Goal: Task Accomplishment & Management: Complete application form

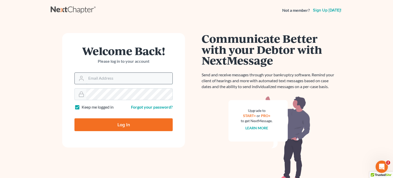
click at [104, 74] on input "Email Address" at bounding box center [129, 78] width 86 height 11
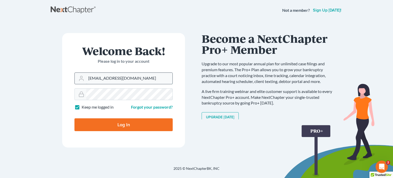
type input "carverfarrowesq@gmail.com"
click at [115, 126] on input "Log In" at bounding box center [124, 124] width 98 height 13
type input "Thinking..."
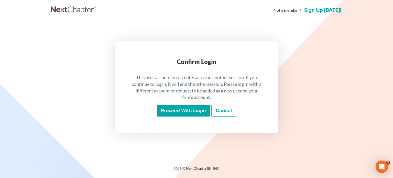
click at [178, 111] on input "Proceed with login" at bounding box center [183, 111] width 53 height 12
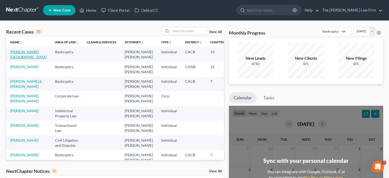
click at [15, 50] on link "Hawkins, Yolanda" at bounding box center [28, 54] width 37 height 9
select select "3"
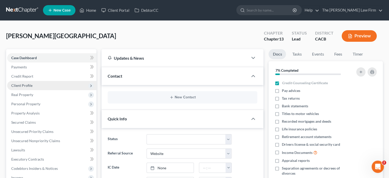
click at [44, 82] on span "Client Profile" at bounding box center [51, 85] width 89 height 9
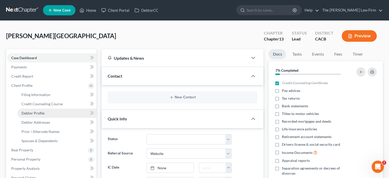
click at [42, 111] on span "Debtor Profile" at bounding box center [33, 113] width 23 height 4
select select "0"
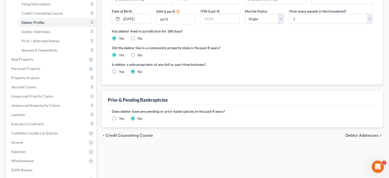
scroll to position [102, 0]
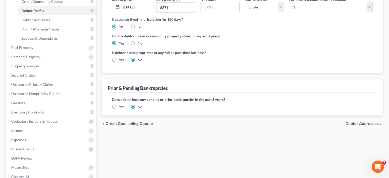
click at [355, 124] on span "Debtor Addresses" at bounding box center [362, 124] width 33 height 4
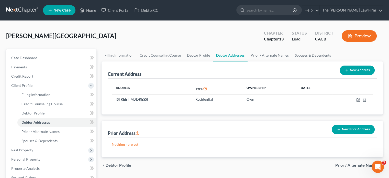
scroll to position [26, 0]
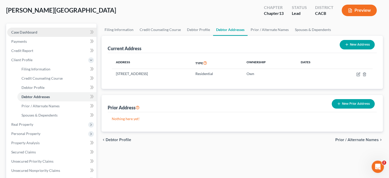
click at [40, 34] on link "Case Dashboard" at bounding box center [51, 32] width 89 height 9
select select "3"
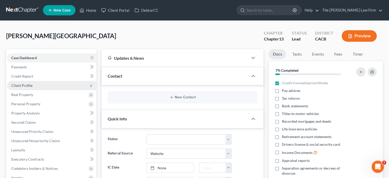
click at [29, 84] on span "Client Profile" at bounding box center [21, 85] width 21 height 4
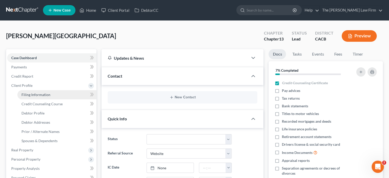
click at [27, 98] on link "Filing Information" at bounding box center [56, 94] width 79 height 9
select select "1"
select select "0"
select select "3"
select select "4"
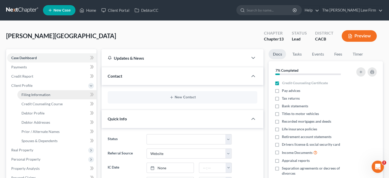
select select "1"
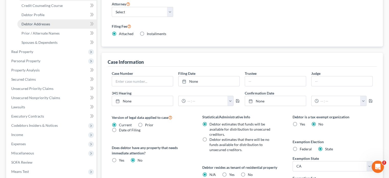
scroll to position [98, 0]
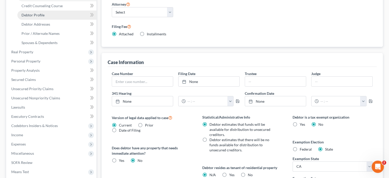
click at [46, 16] on link "Debtor Profile" at bounding box center [56, 14] width 79 height 9
select select "0"
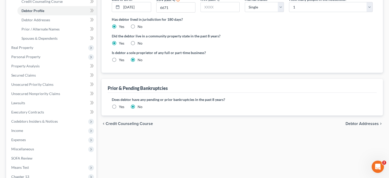
scroll to position [154, 0]
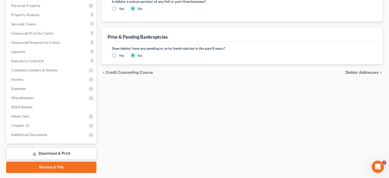
click at [352, 71] on span "Debtor Addresses" at bounding box center [362, 72] width 33 height 4
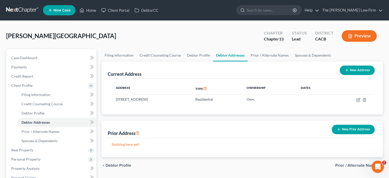
click at [349, 166] on span "Prior / Alternate Names" at bounding box center [358, 165] width 44 height 4
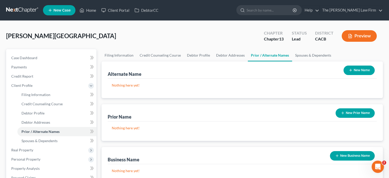
scroll to position [102, 0]
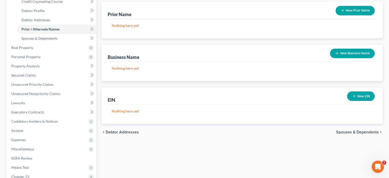
click at [346, 131] on span "Spouses & Dependents" at bounding box center [357, 132] width 43 height 4
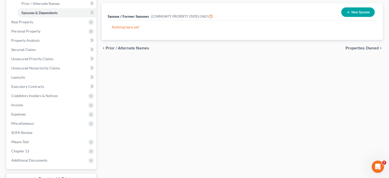
scroll to position [167, 0]
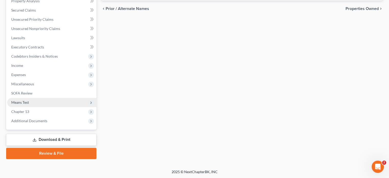
click at [19, 105] on span "Means Test" at bounding box center [51, 102] width 89 height 9
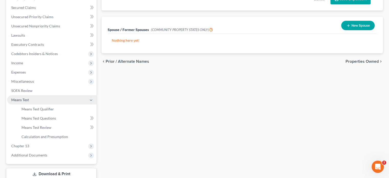
scroll to position [112, 0]
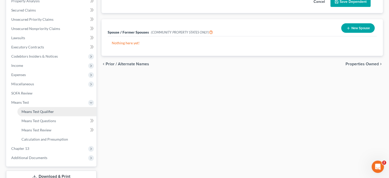
click at [39, 114] on link "Means Test Qualifier" at bounding box center [56, 111] width 79 height 9
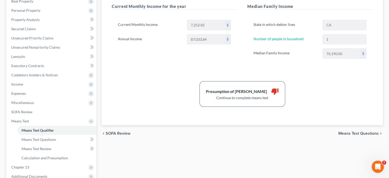
scroll to position [102, 0]
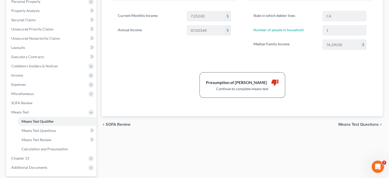
click at [351, 123] on span "Means Test Questions" at bounding box center [359, 124] width 40 height 4
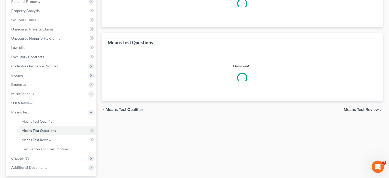
scroll to position [81, 0]
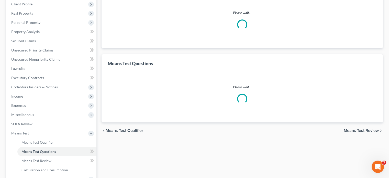
select select "0"
select select "60"
select select "1"
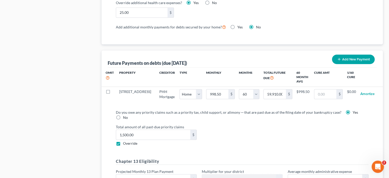
scroll to position [512, 0]
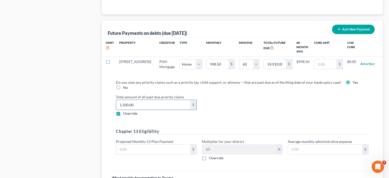
click at [140, 103] on input "1,500.00" at bounding box center [153, 105] width 74 height 10
type input "1,866"
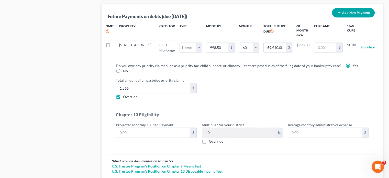
scroll to position [538, 0]
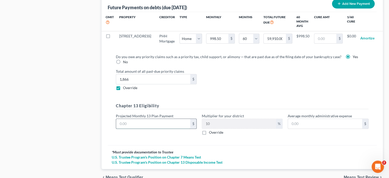
click at [133, 119] on input "text" at bounding box center [153, 124] width 74 height 10
type input "5"
type input "0.50"
type input "53"
type input "5.30"
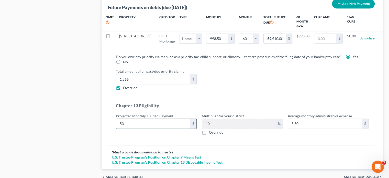
type input "537"
type input "53.70"
type input "537.5"
type input "53.75"
type input "537.5"
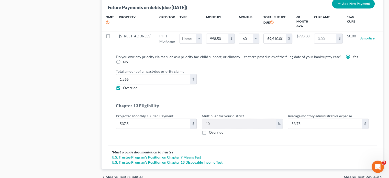
click at [110, 134] on div "Do you owe any priority claims such as a priority tax, child support, or alimon…" at bounding box center [242, 97] width 269 height 95
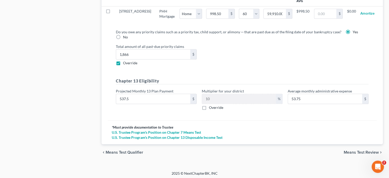
click at [360, 150] on span "Means Test Review" at bounding box center [361, 152] width 35 height 4
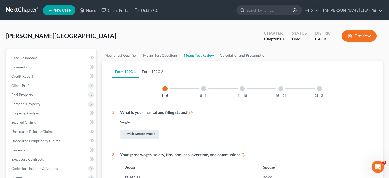
click at [159, 72] on link "Form 122C-2" at bounding box center [152, 72] width 27 height 12
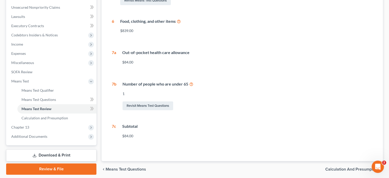
scroll to position [152, 0]
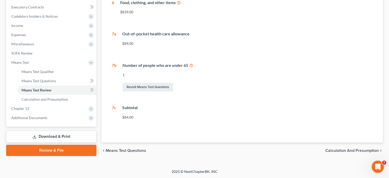
click at [338, 152] on span "Calculation and Presumption" at bounding box center [353, 151] width 54 height 4
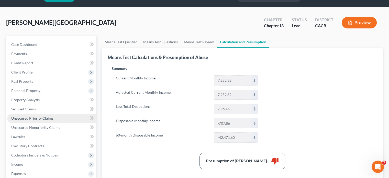
scroll to position [26, 0]
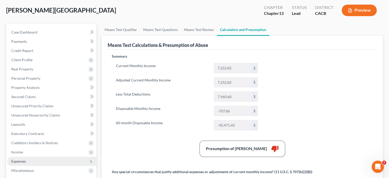
click at [24, 161] on span "Expenses" at bounding box center [18, 161] width 15 height 4
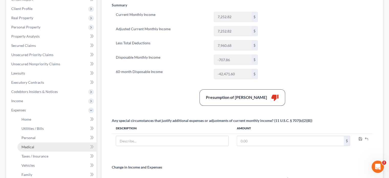
scroll to position [102, 0]
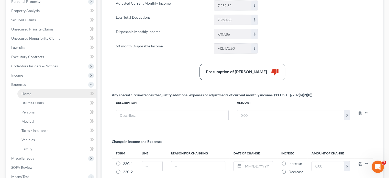
click at [36, 94] on link "Home" at bounding box center [56, 93] width 79 height 9
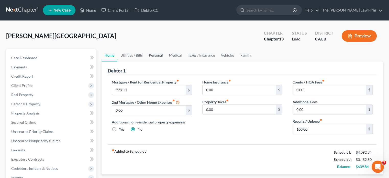
click at [156, 60] on link "Personal" at bounding box center [156, 55] width 20 height 12
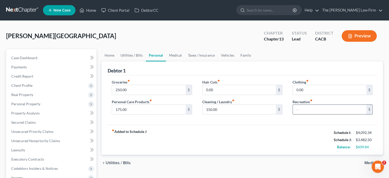
click at [307, 107] on input "text" at bounding box center [329, 110] width 73 height 10
click at [260, 147] on div "fiber_manual_record Added to Schedule J Schedule I: $4,092.34 Schedule J: $3,50…" at bounding box center [242, 140] width 269 height 30
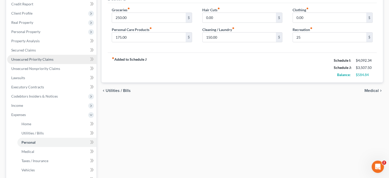
scroll to position [102, 0]
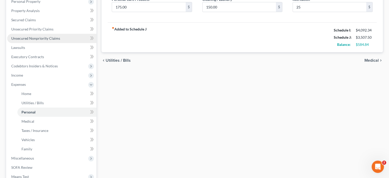
click at [47, 34] on link "Unsecured Nonpriority Claims" at bounding box center [51, 38] width 89 height 9
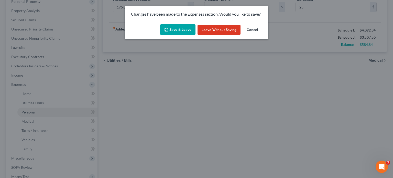
click at [175, 30] on button "Save & Leave" at bounding box center [177, 29] width 35 height 11
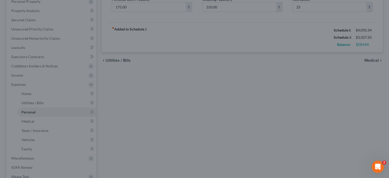
type input "25.00"
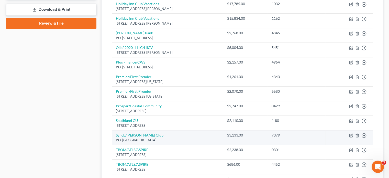
scroll to position [230, 0]
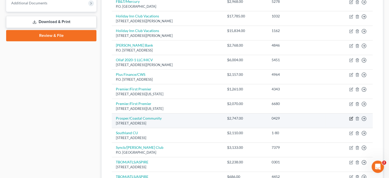
click at [351, 116] on icon "button" at bounding box center [351, 118] width 4 height 4
select select "50"
select select "2"
select select "0"
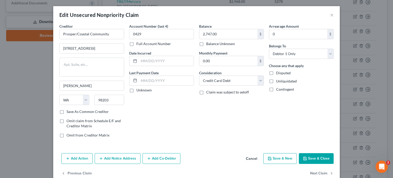
click at [253, 156] on button "Cancel" at bounding box center [251, 159] width 19 height 10
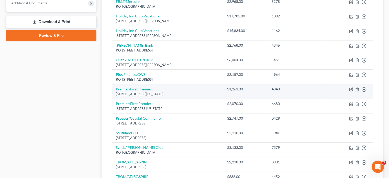
scroll to position [179, 0]
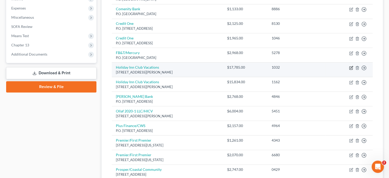
click at [352, 68] on icon "button" at bounding box center [351, 68] width 4 height 4
select select "9"
select select "2"
select select "0"
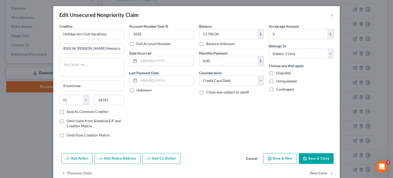
click at [248, 154] on button "Cancel" at bounding box center [251, 159] width 19 height 10
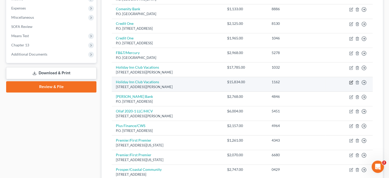
click at [351, 80] on icon "button" at bounding box center [351, 82] width 4 height 4
select select "9"
select select "2"
select select "0"
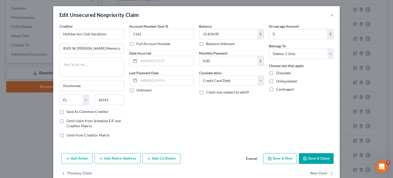
click at [251, 159] on button "Cancel" at bounding box center [251, 159] width 19 height 10
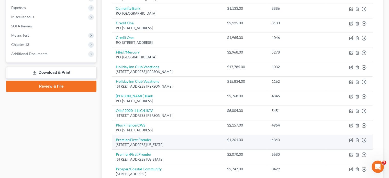
scroll to position [205, 0]
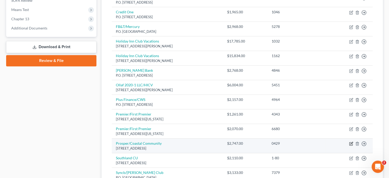
click at [350, 143] on icon "button" at bounding box center [351, 143] width 3 height 3
select select "50"
select select "2"
select select "0"
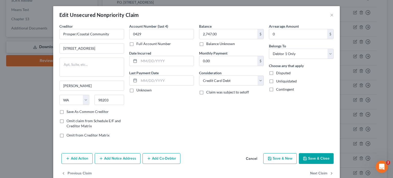
click at [246, 159] on button "Cancel" at bounding box center [251, 159] width 19 height 10
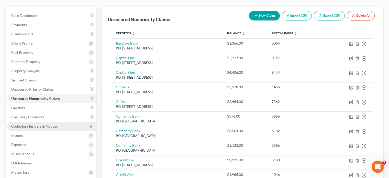
scroll to position [51, 0]
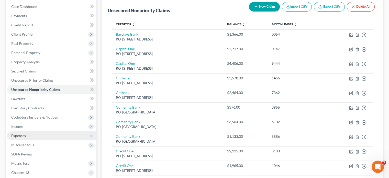
click at [27, 133] on span "Expenses" at bounding box center [51, 135] width 89 height 9
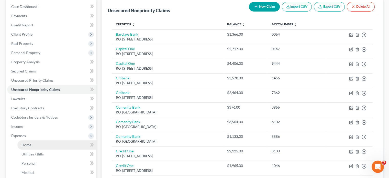
click at [32, 145] on link "Home" at bounding box center [56, 144] width 79 height 9
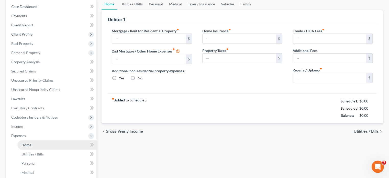
scroll to position [31, 0]
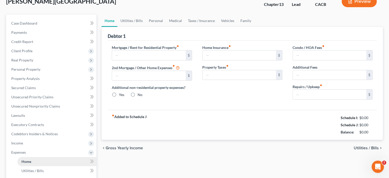
type input "998.50"
type input "0.00"
radio input "true"
type input "0.00"
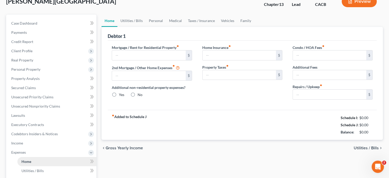
type input "0.00"
type input "100.00"
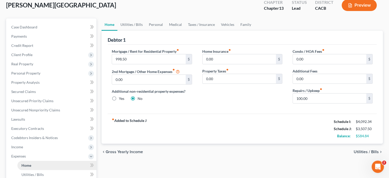
scroll to position [0, 0]
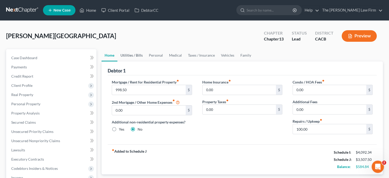
click at [128, 54] on link "Utilities / Bills" at bounding box center [132, 55] width 28 height 12
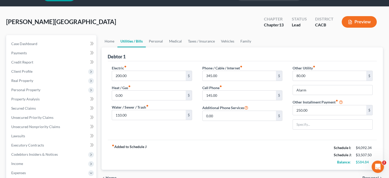
scroll to position [26, 0]
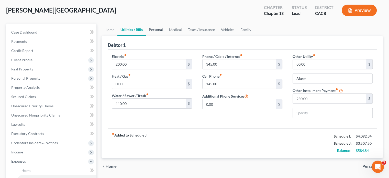
click at [154, 28] on link "Personal" at bounding box center [156, 30] width 20 height 12
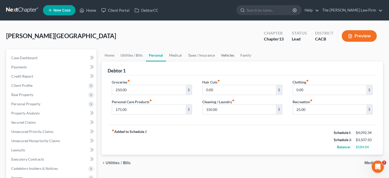
click at [227, 55] on link "Vehicles" at bounding box center [227, 55] width 19 height 12
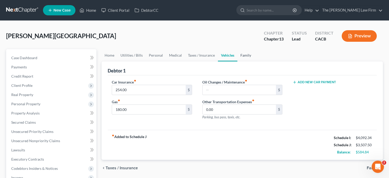
click at [252, 56] on link "Family" at bounding box center [246, 55] width 17 height 12
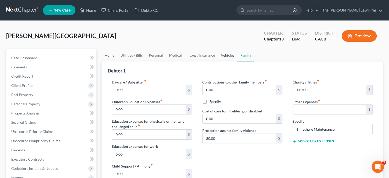
click at [229, 54] on link "Vehicles" at bounding box center [227, 55] width 19 height 12
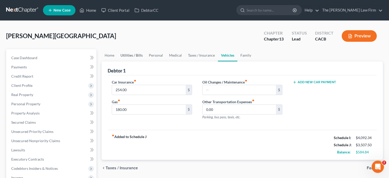
click at [137, 54] on link "Utilities / Bills" at bounding box center [132, 55] width 28 height 12
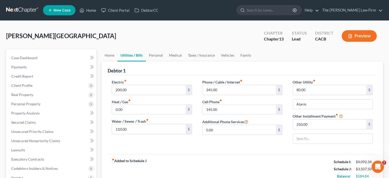
scroll to position [26, 0]
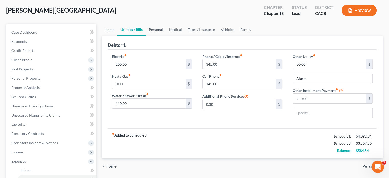
click at [156, 31] on link "Personal" at bounding box center [156, 30] width 20 height 12
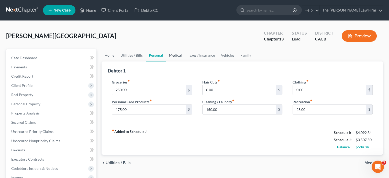
click at [179, 57] on link "Medical" at bounding box center [175, 55] width 19 height 12
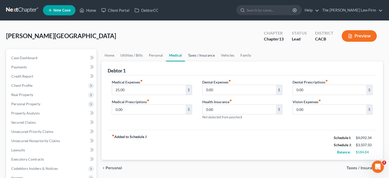
click at [201, 56] on link "Taxes / Insurance" at bounding box center [201, 55] width 33 height 12
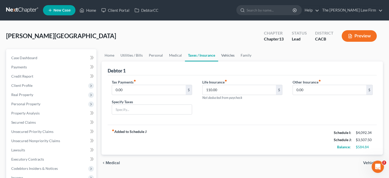
click at [230, 55] on link "Vehicles" at bounding box center [227, 55] width 19 height 12
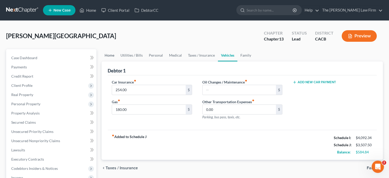
click at [109, 55] on link "Home" at bounding box center [110, 55] width 16 height 12
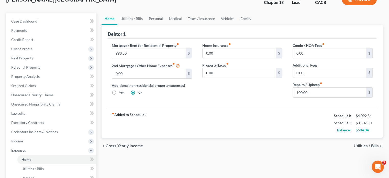
scroll to position [26, 0]
